Goal: Information Seeking & Learning: Check status

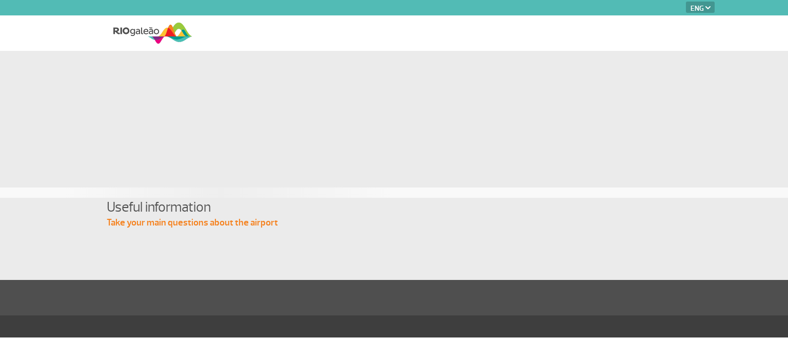
select select "en"
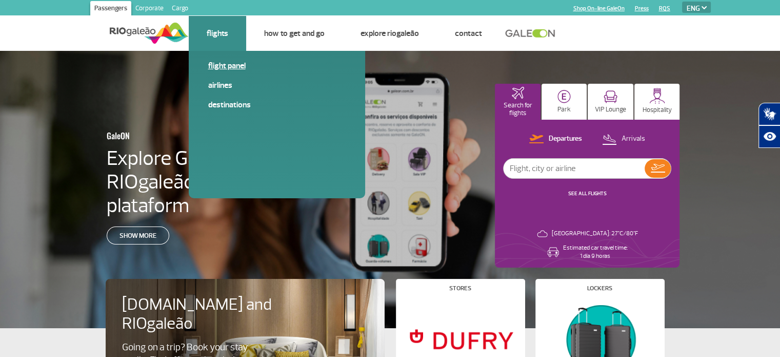
click at [228, 64] on link "Flight panel" at bounding box center [277, 65] width 138 height 11
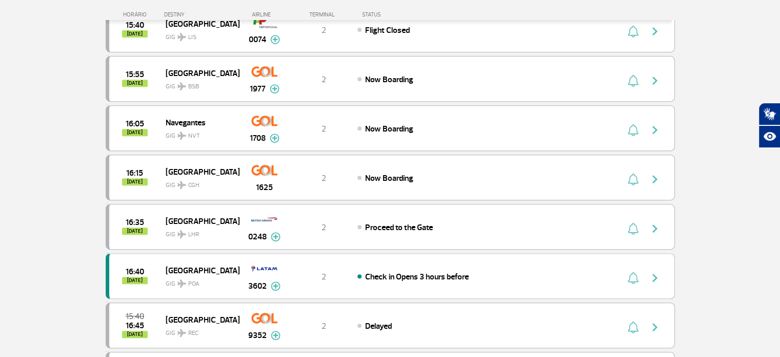
scroll to position [421, 0]
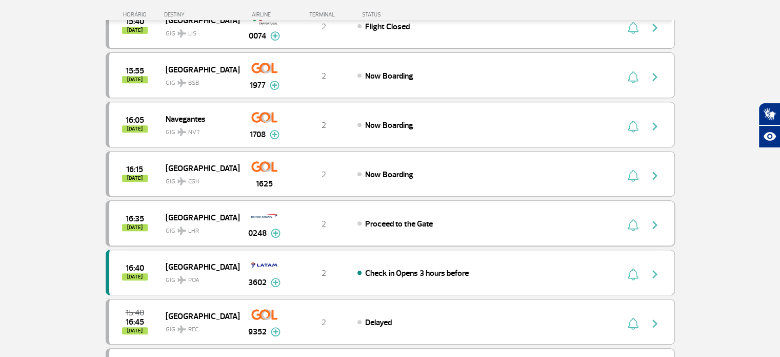
click at [276, 228] on img at bounding box center [276, 232] width 10 height 9
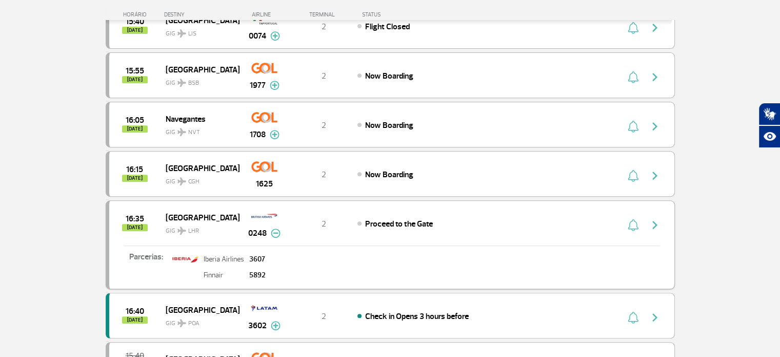
click at [171, 221] on span "GIG LHR" at bounding box center [199, 228] width 66 height 15
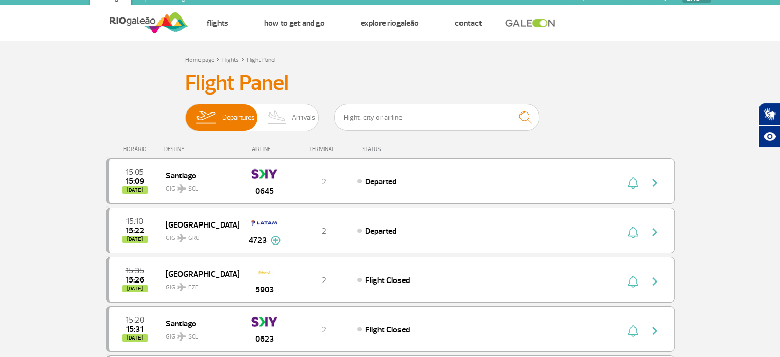
scroll to position [0, 0]
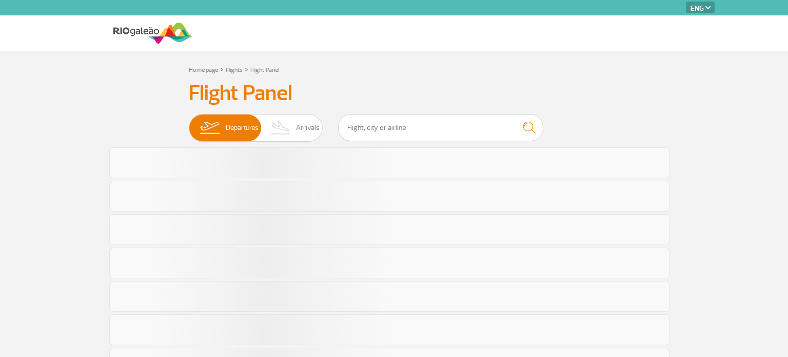
select select "en"
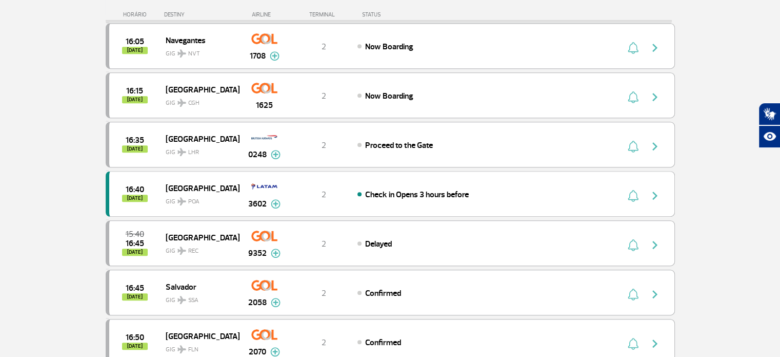
scroll to position [520, 0]
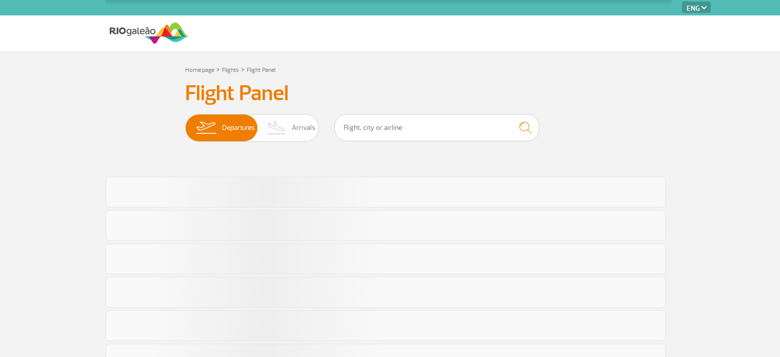
select select "en"
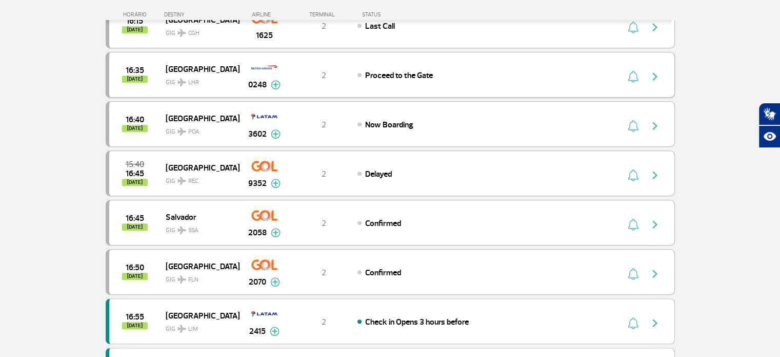
click at [654, 70] on img "button" at bounding box center [655, 76] width 12 height 12
click at [277, 80] on img at bounding box center [276, 84] width 10 height 9
